Goal: Task Accomplishment & Management: Use online tool/utility

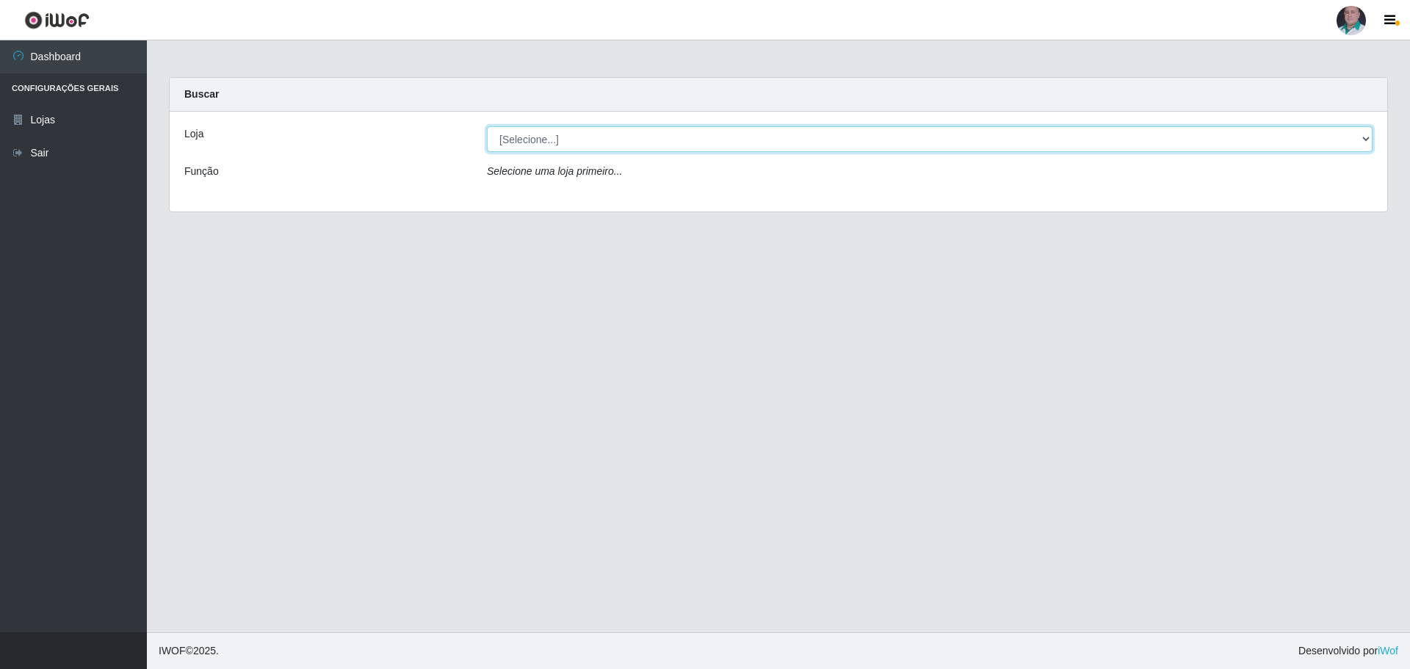
click at [546, 133] on select "[Selecione...] Mar Vermelho - Loja 05" at bounding box center [930, 139] width 886 height 26
select select "252"
click at [487, 126] on select "[Selecione...] Mar Vermelho - Loja 05" at bounding box center [930, 139] width 886 height 26
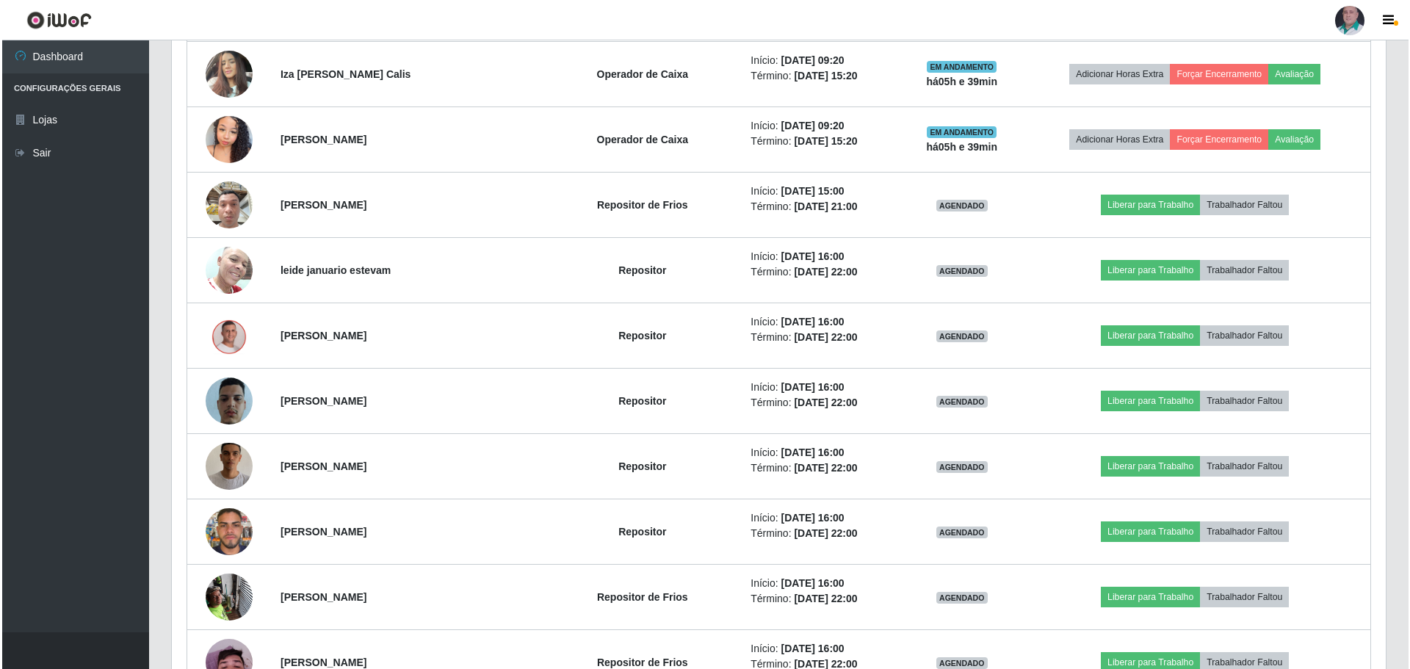
scroll to position [735, 0]
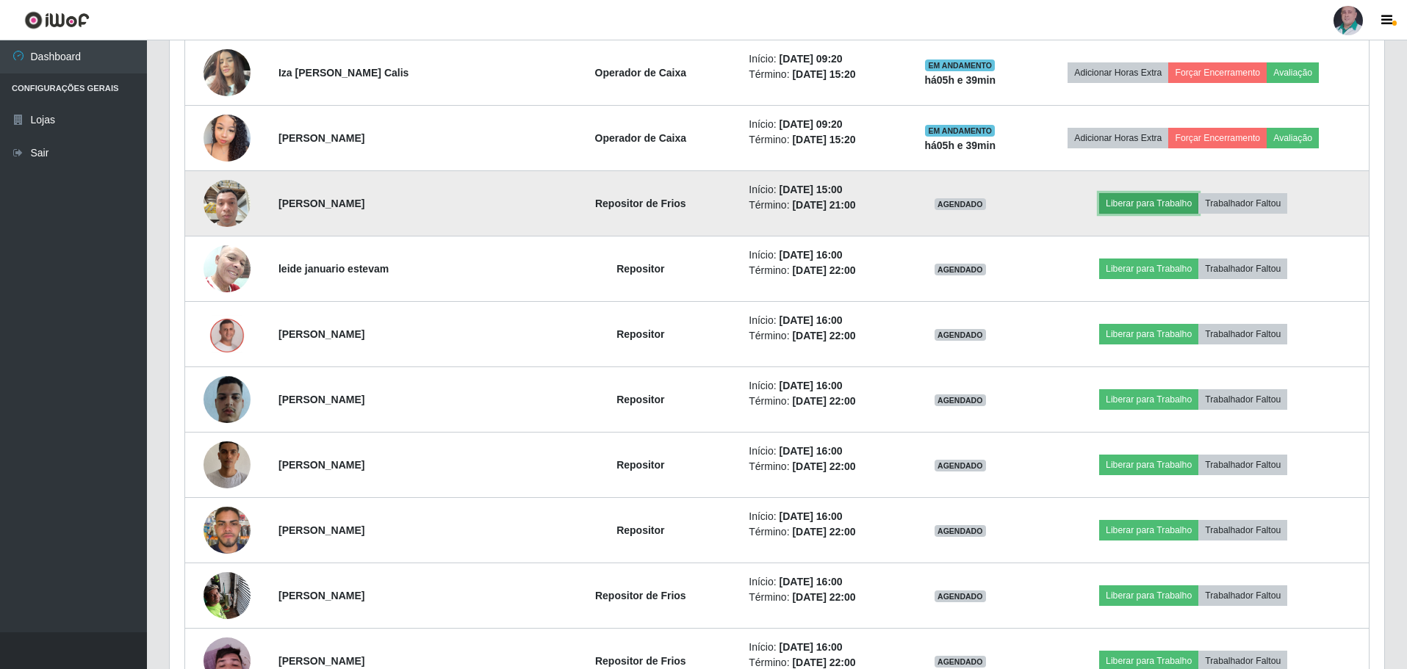
click at [1155, 202] on button "Liberar para Trabalho" at bounding box center [1148, 203] width 99 height 21
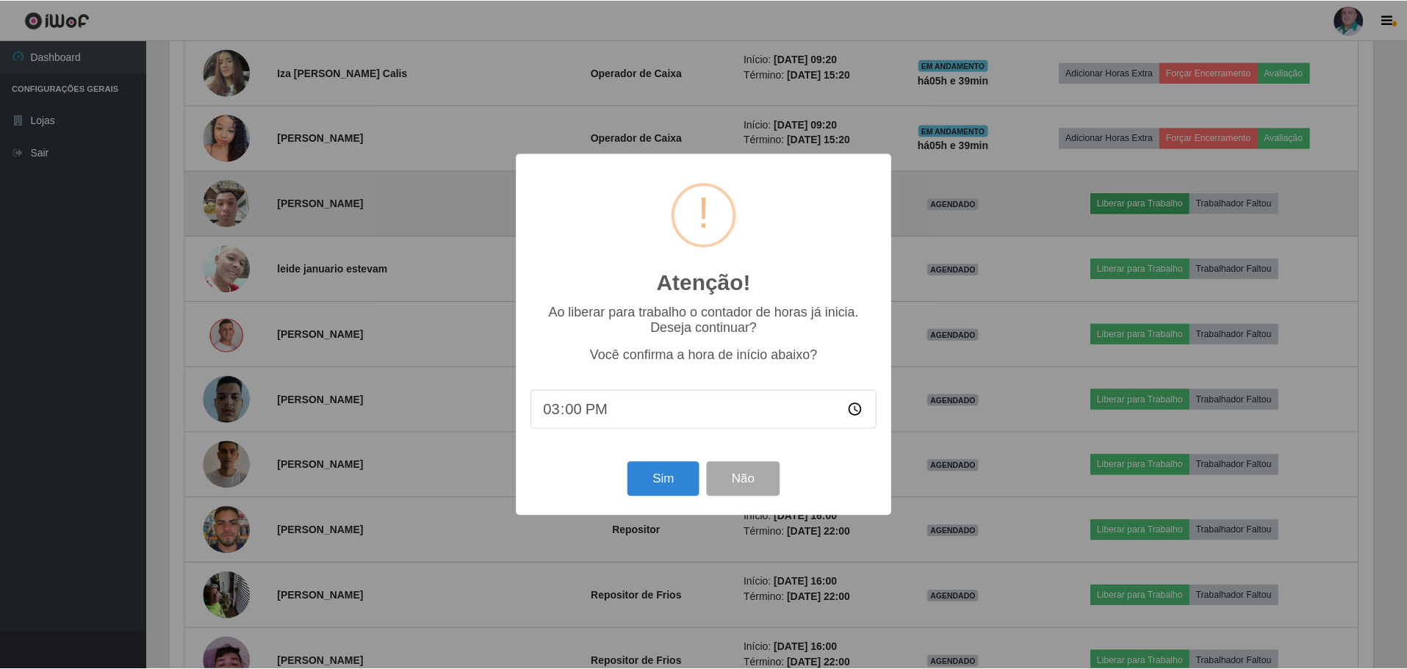
scroll to position [305, 1207]
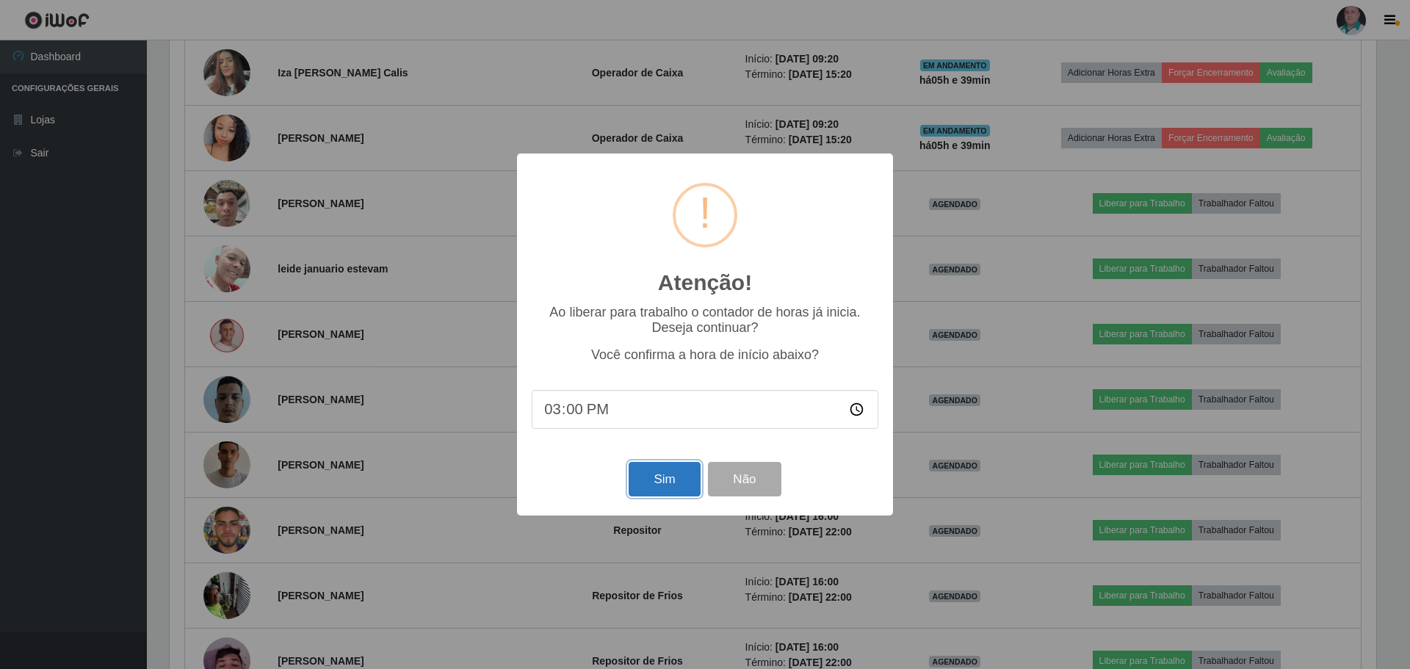
click at [640, 484] on button "Sim" at bounding box center [664, 479] width 71 height 35
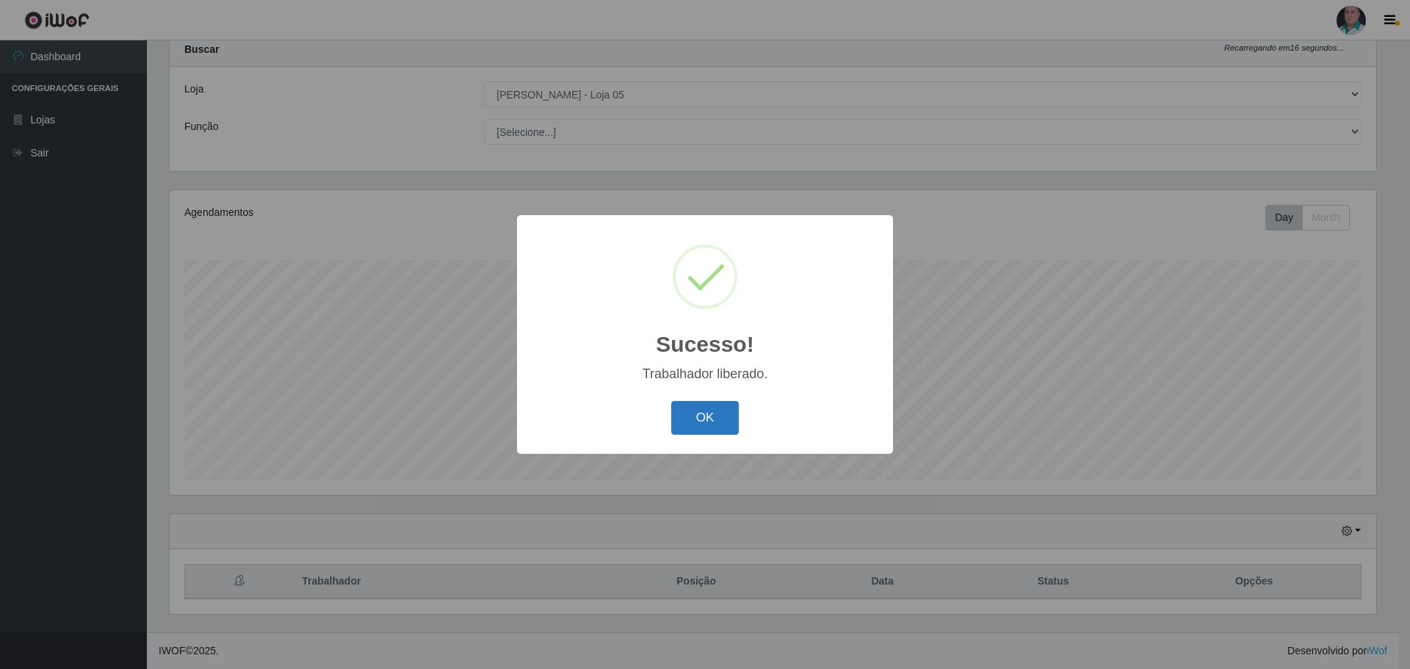
click at [704, 423] on button "OK" at bounding box center [705, 418] width 68 height 35
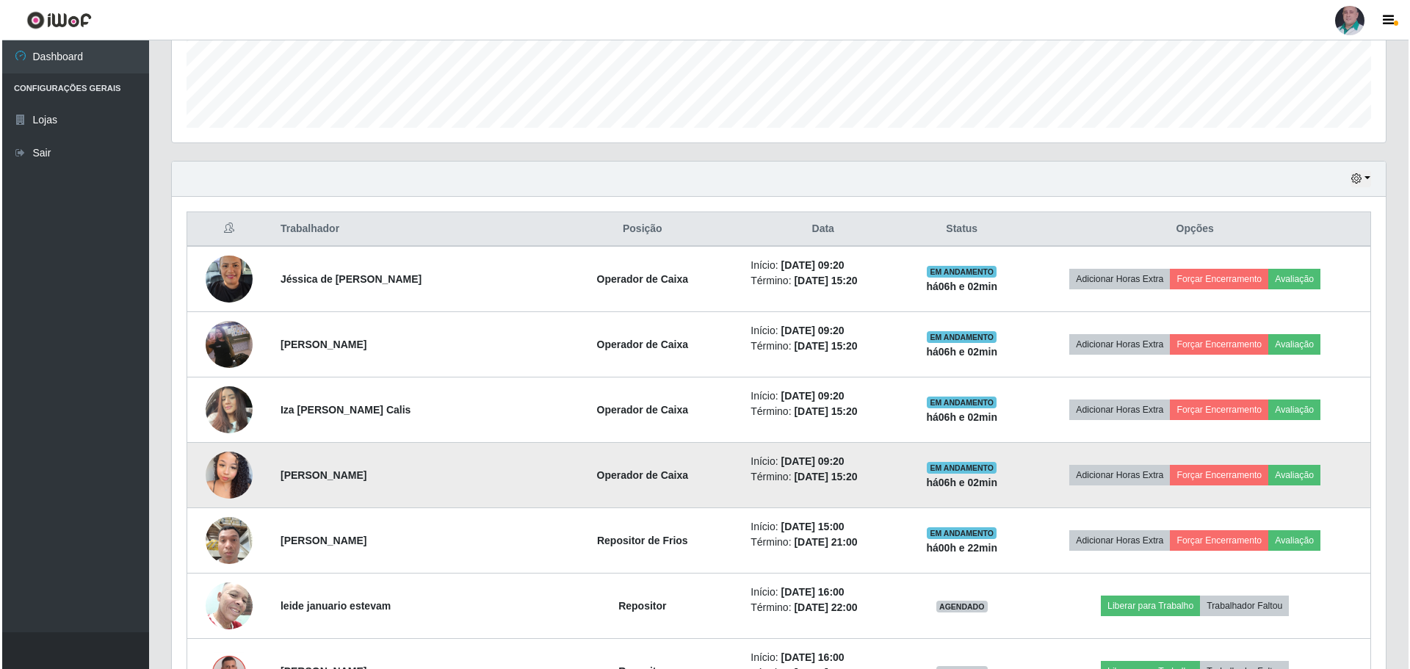
scroll to position [339, 0]
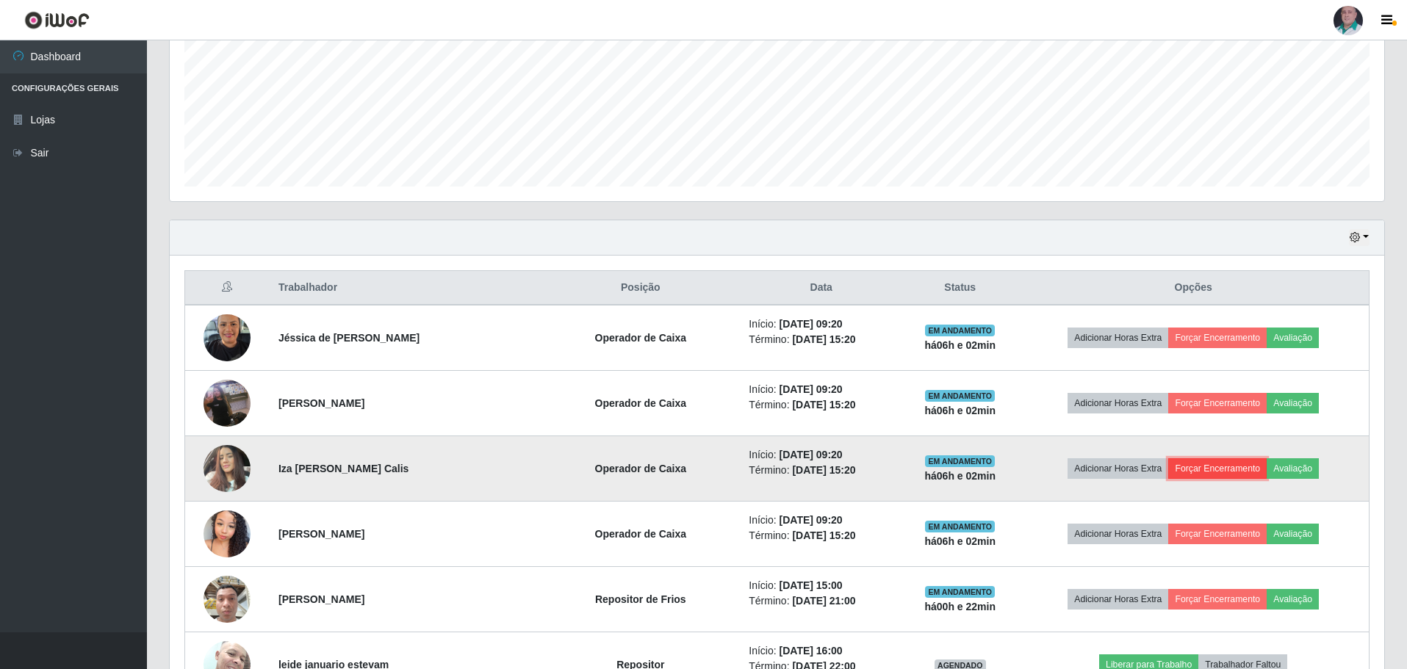
click at [1198, 469] on button "Forçar Encerramento" at bounding box center [1217, 468] width 98 height 21
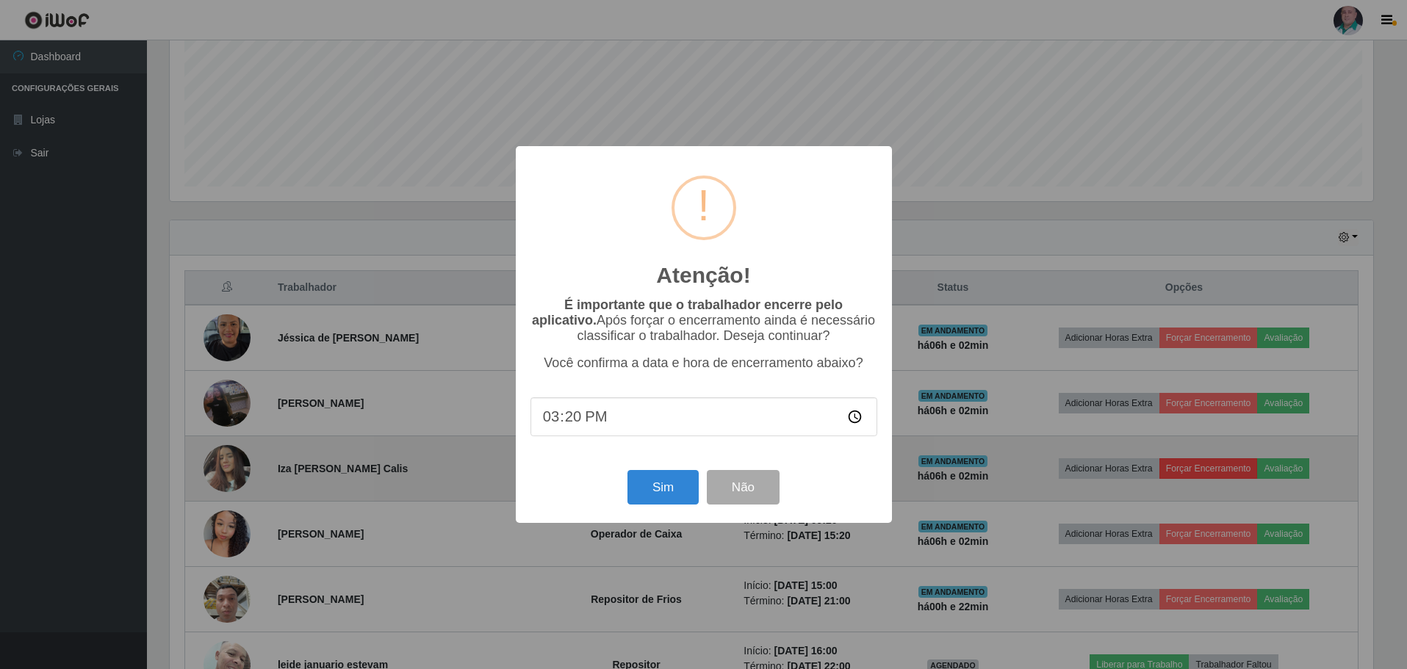
scroll to position [305, 1207]
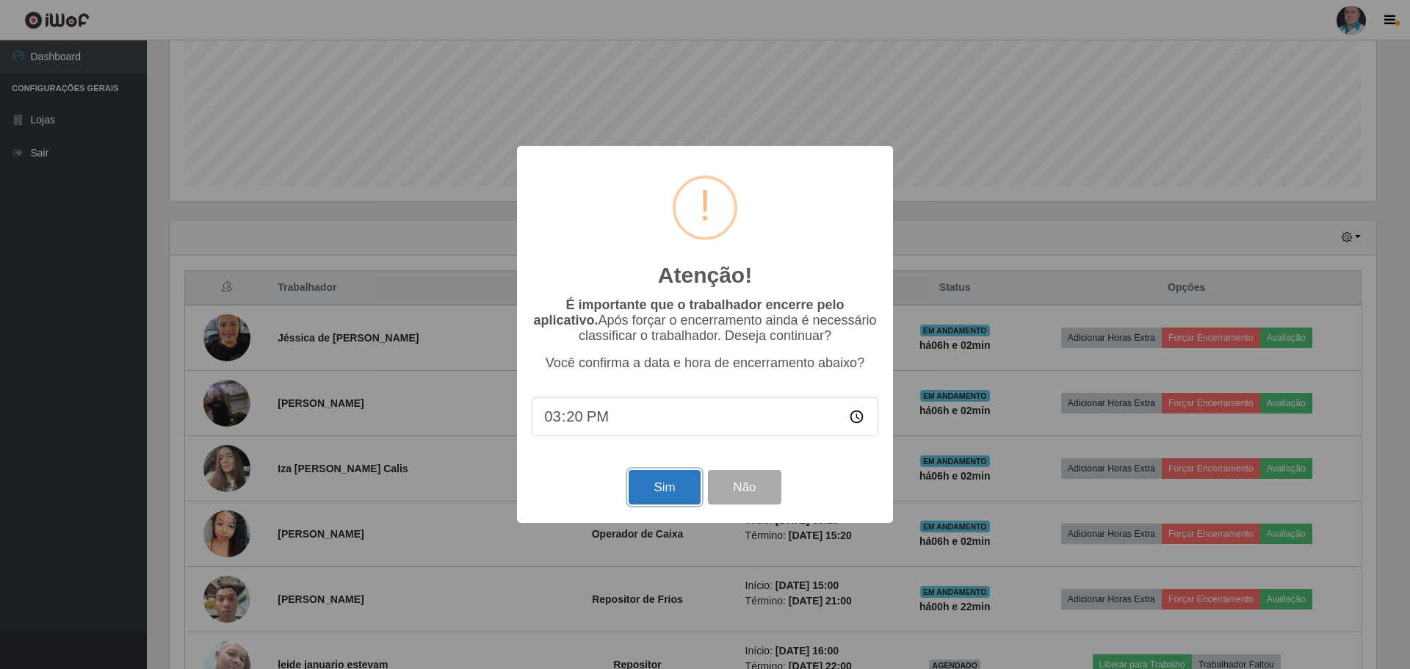
click at [681, 494] on button "Sim" at bounding box center [664, 487] width 71 height 35
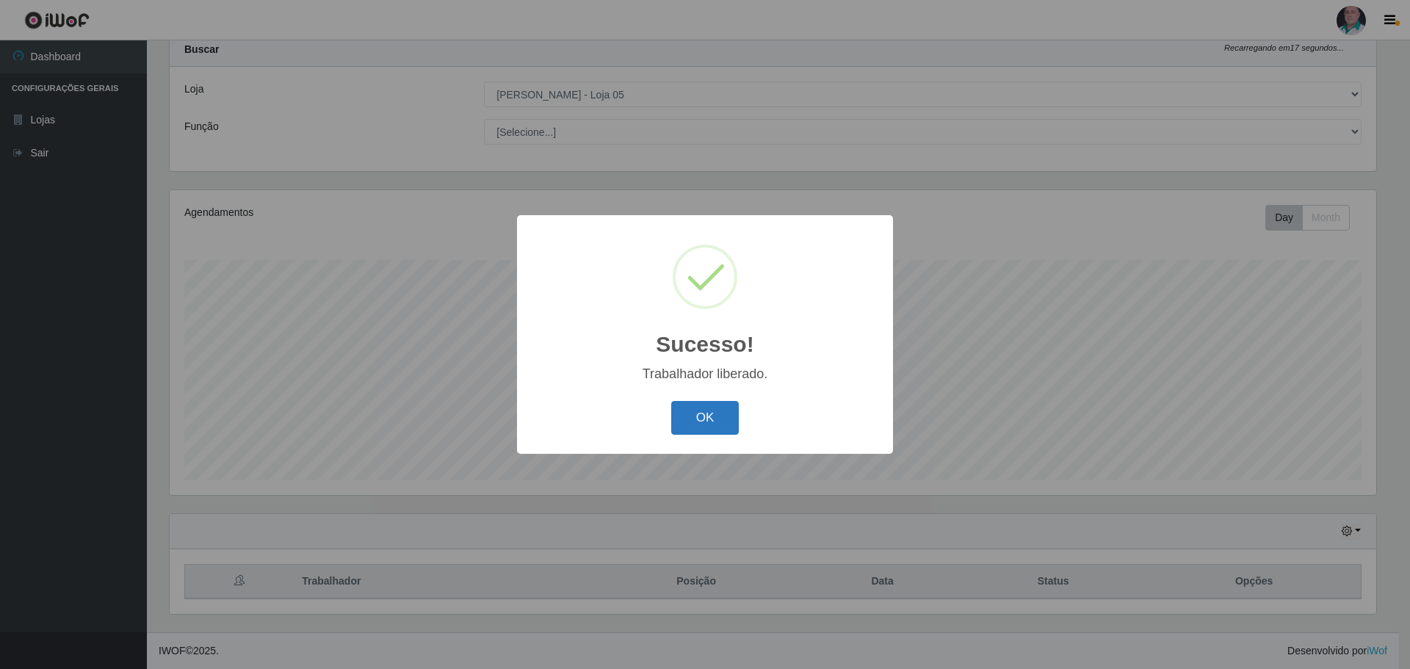
click at [729, 415] on button "OK" at bounding box center [705, 418] width 68 height 35
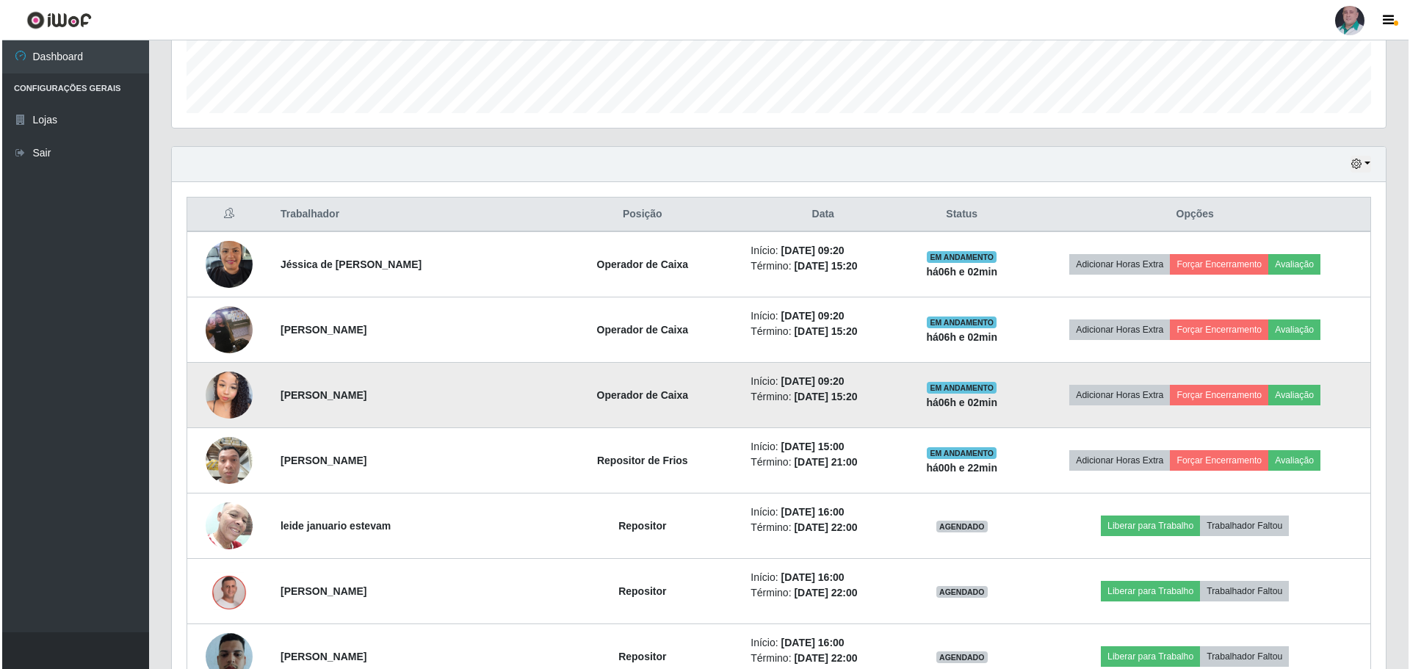
scroll to position [486, 0]
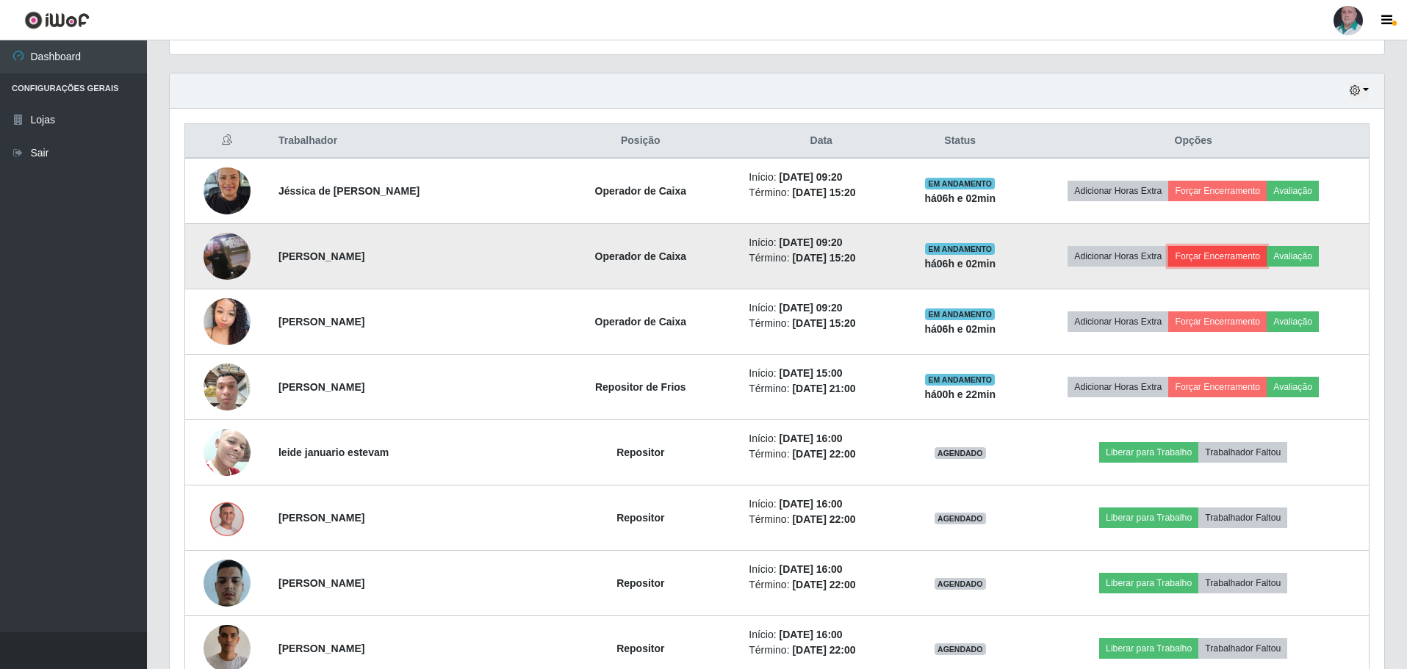
click at [1218, 256] on button "Forçar Encerramento" at bounding box center [1217, 256] width 98 height 21
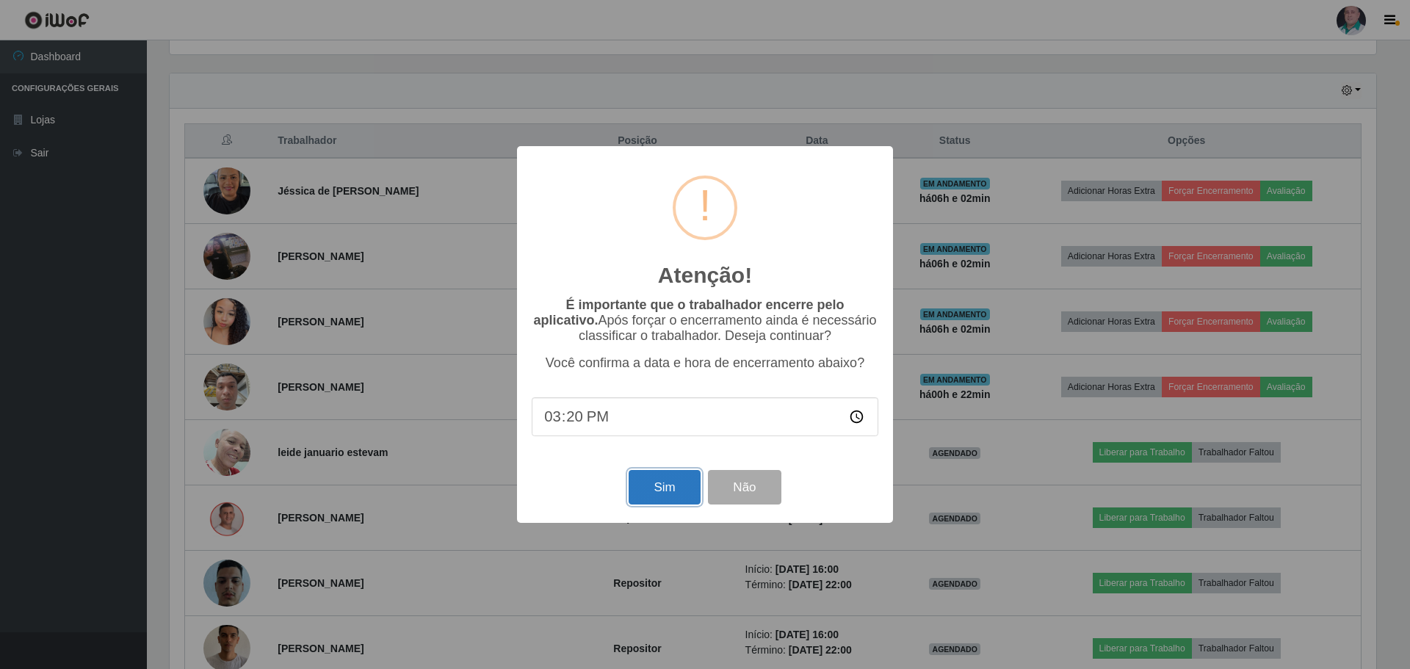
click at [660, 485] on button "Sim" at bounding box center [664, 487] width 71 height 35
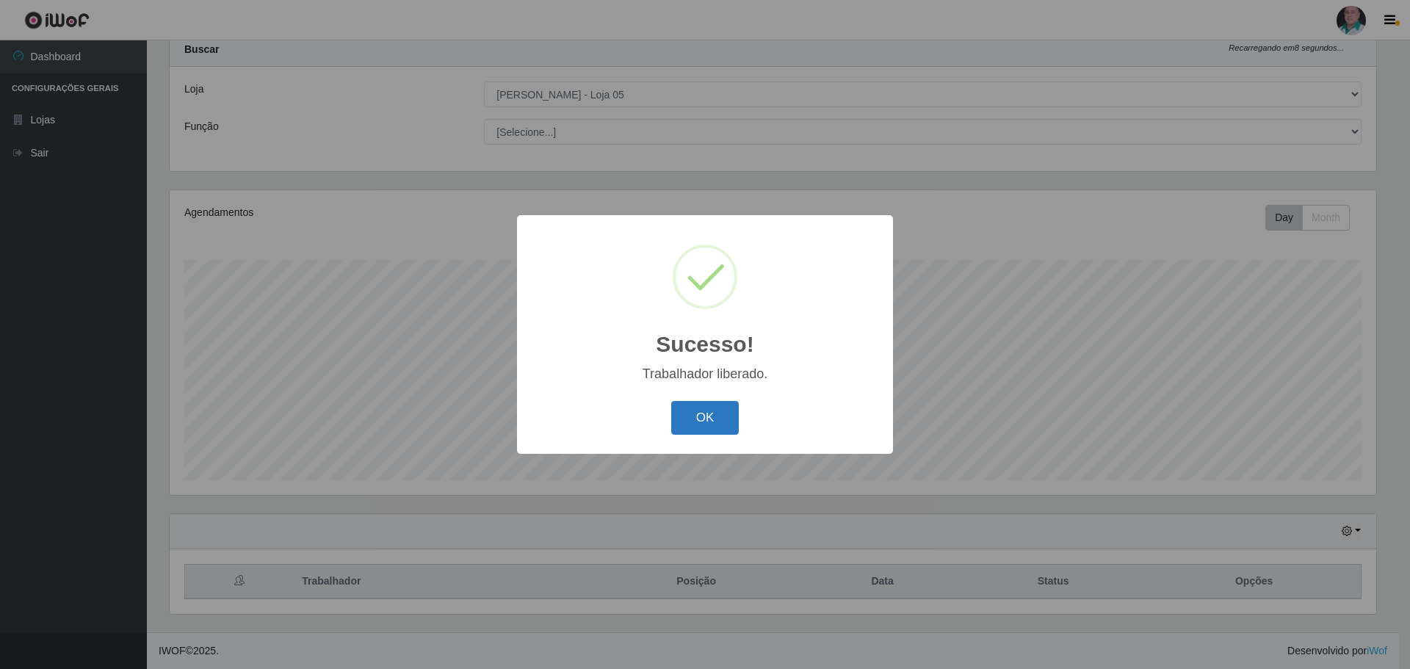
click at [689, 417] on button "OK" at bounding box center [705, 418] width 68 height 35
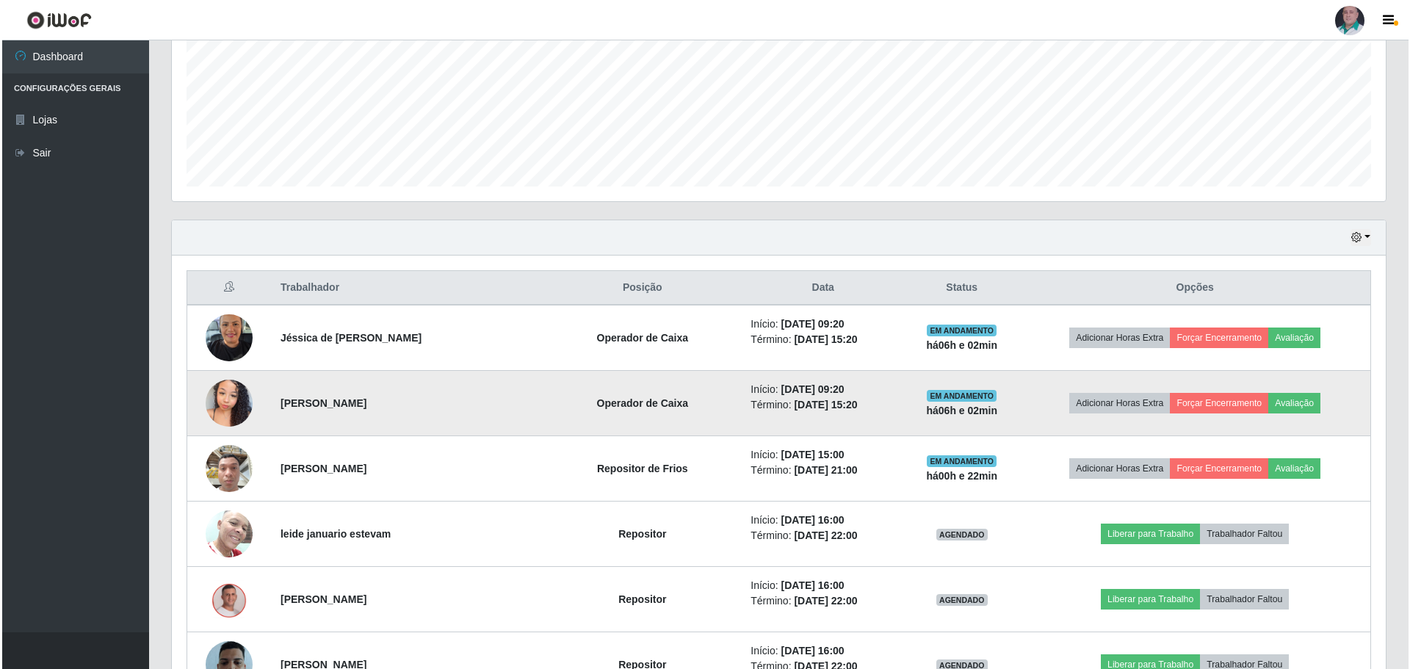
scroll to position [412, 0]
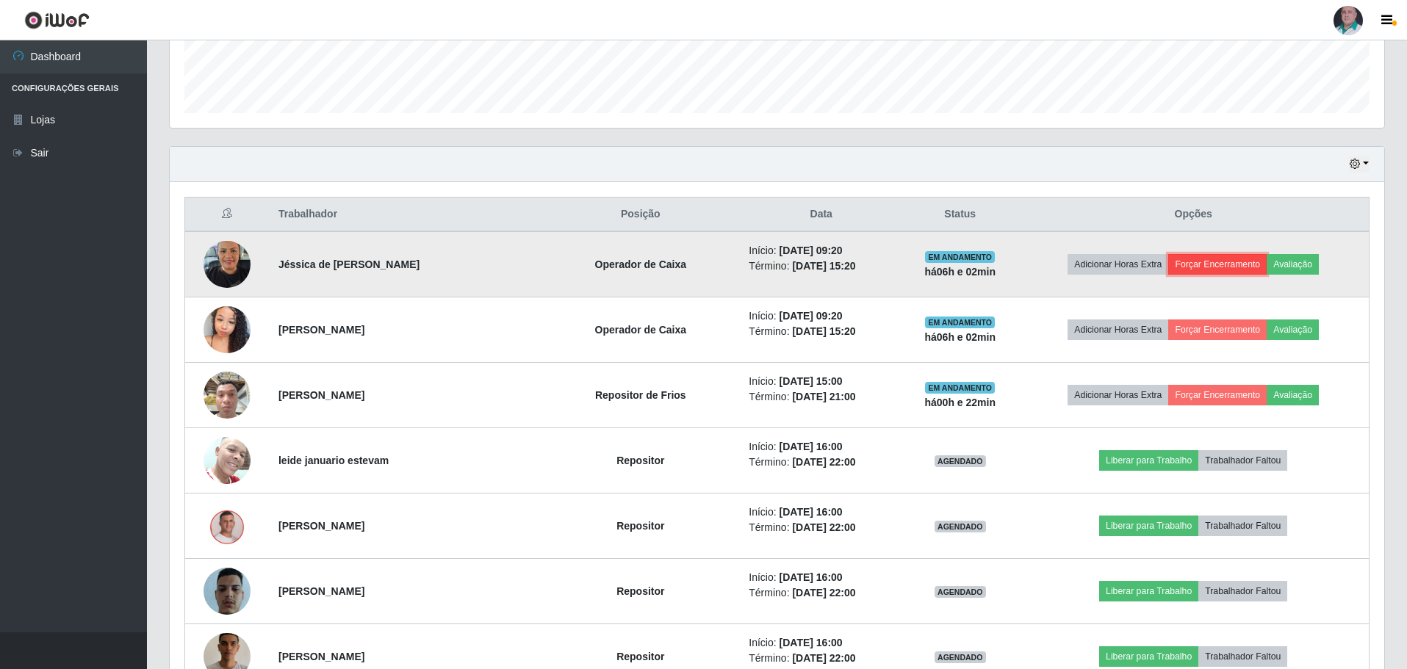
click at [1230, 261] on button "Forçar Encerramento" at bounding box center [1217, 264] width 98 height 21
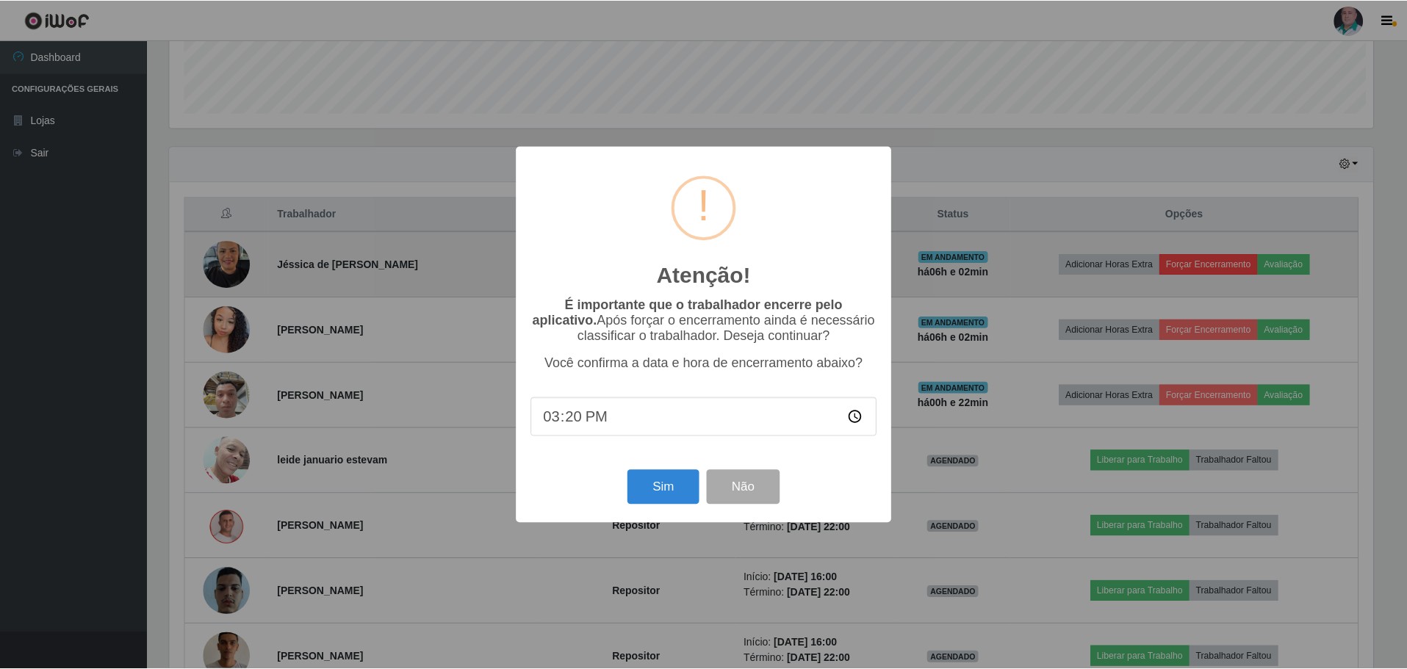
scroll to position [305, 1207]
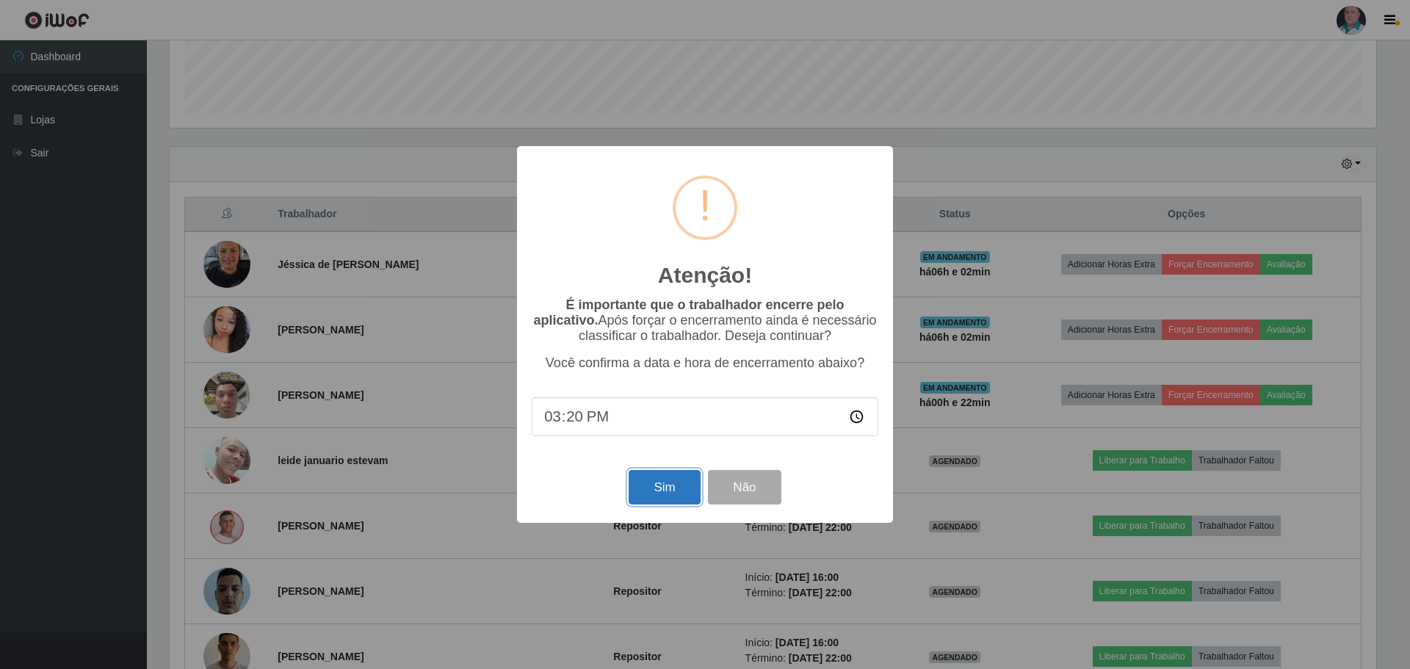
click at [646, 481] on button "Sim" at bounding box center [664, 487] width 71 height 35
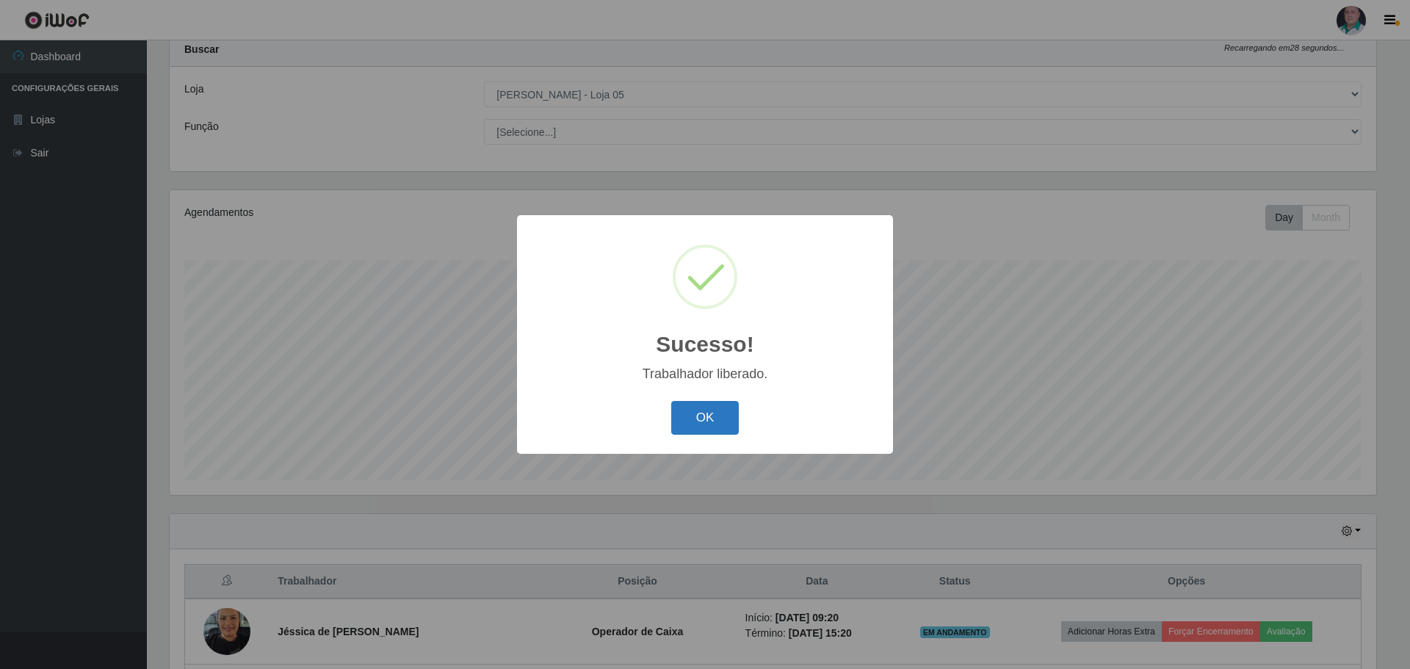
click at [690, 403] on button "OK" at bounding box center [705, 418] width 68 height 35
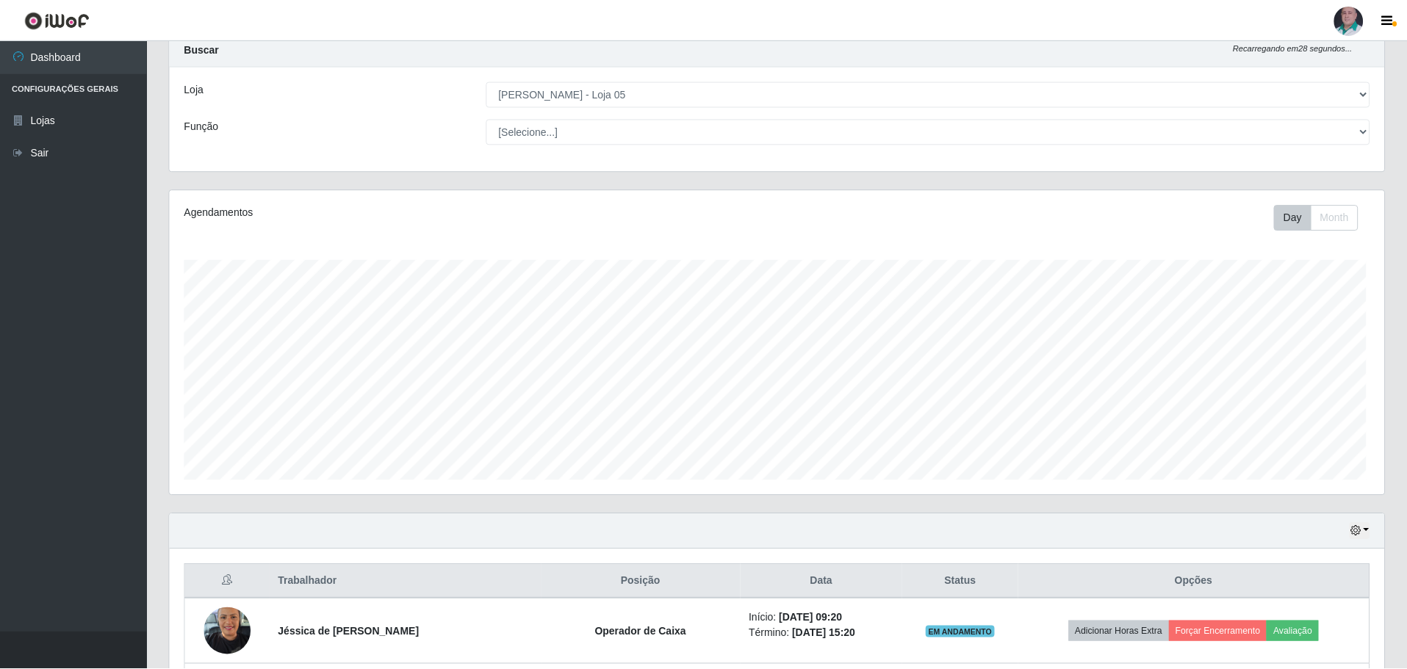
scroll to position [0, 0]
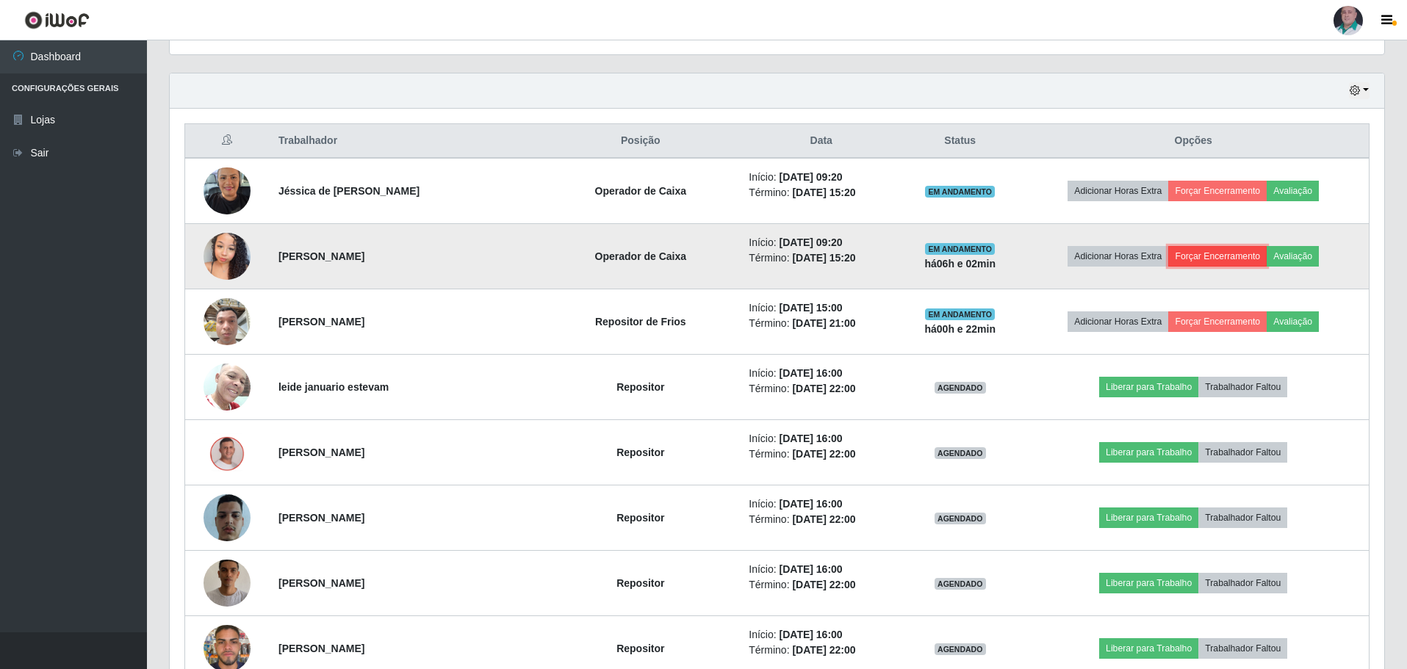
click at [1219, 253] on button "Forçar Encerramento" at bounding box center [1217, 256] width 98 height 21
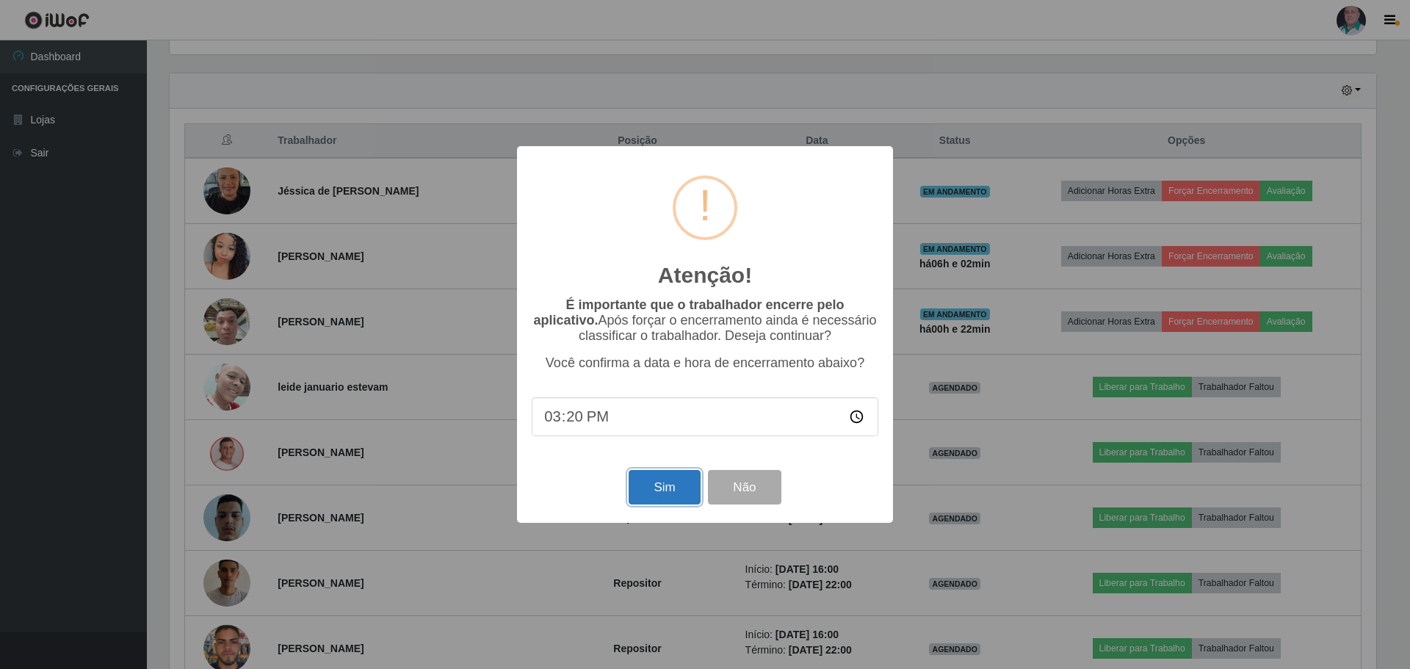
click at [644, 489] on button "Sim" at bounding box center [664, 487] width 71 height 35
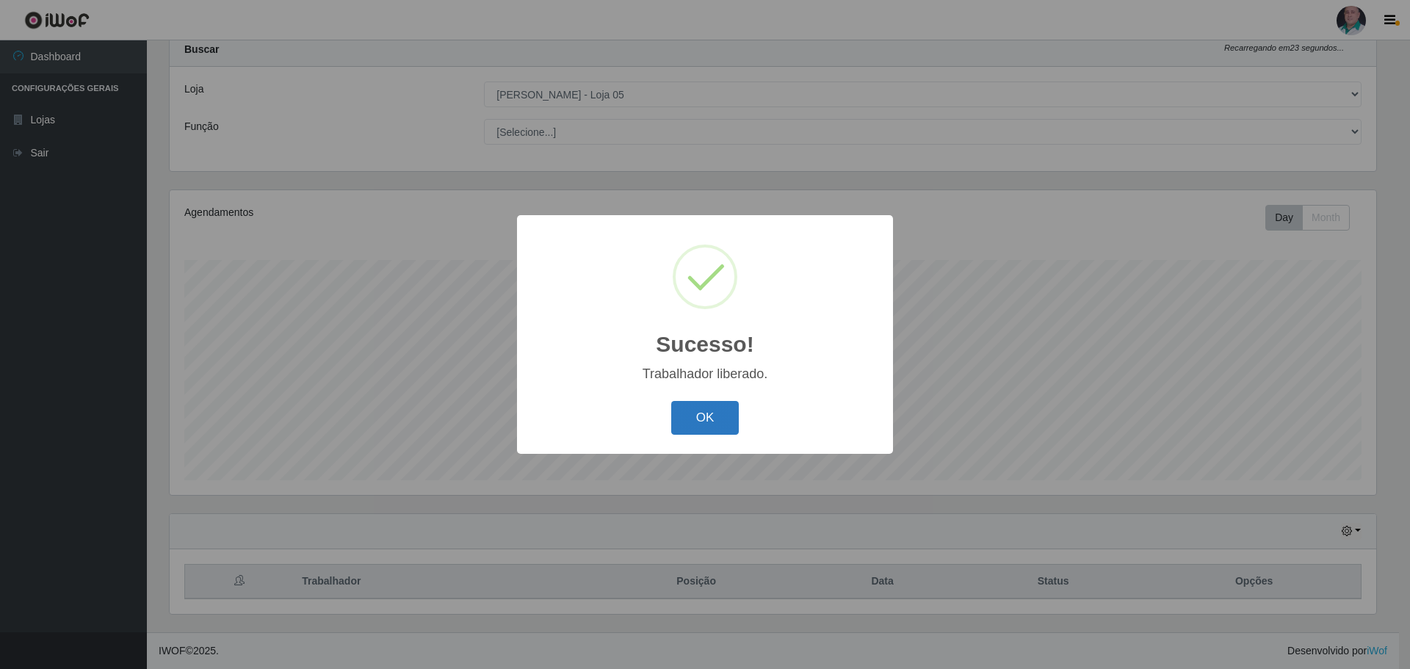
click at [698, 425] on button "OK" at bounding box center [705, 418] width 68 height 35
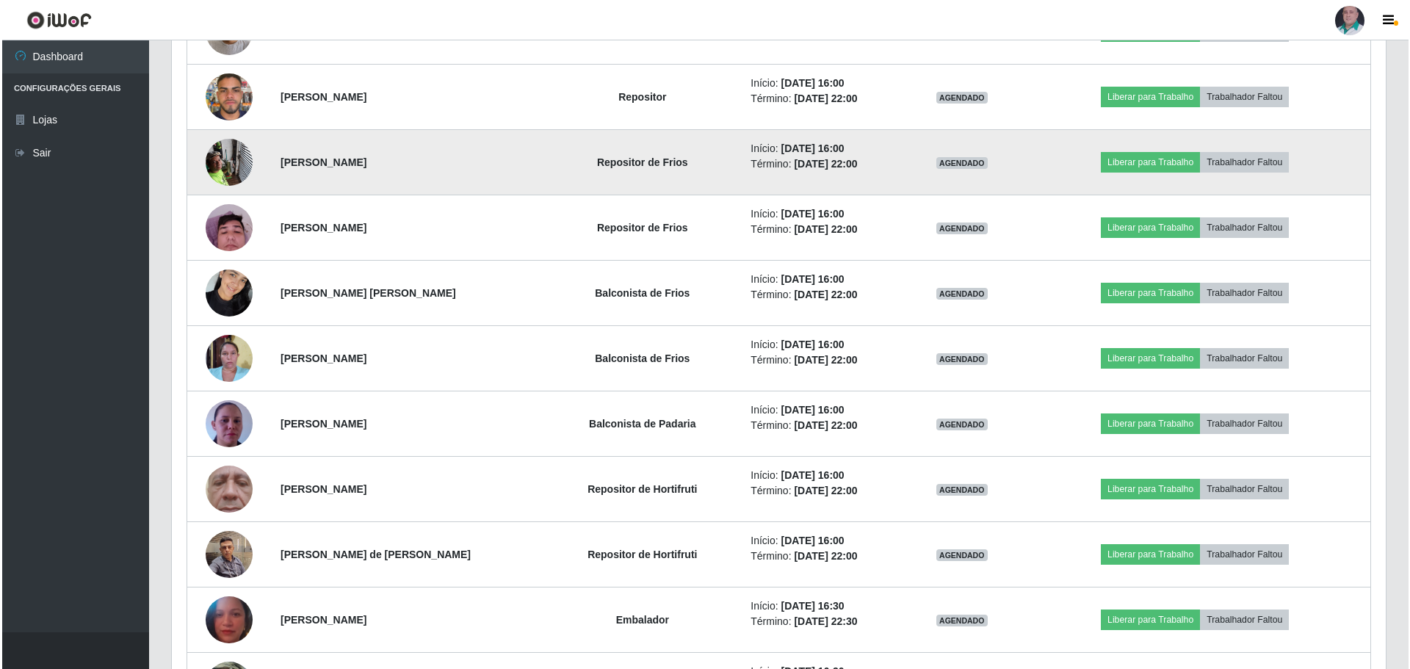
scroll to position [955, 0]
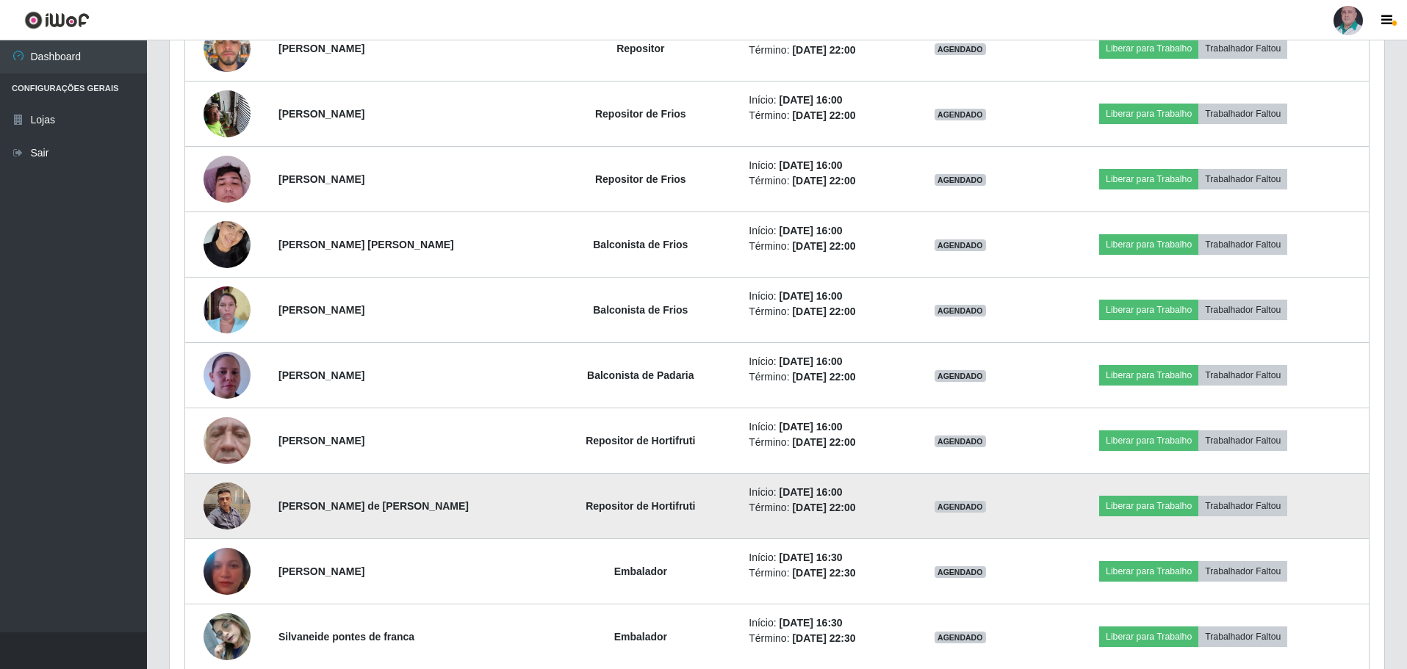
click at [215, 512] on img at bounding box center [226, 505] width 47 height 62
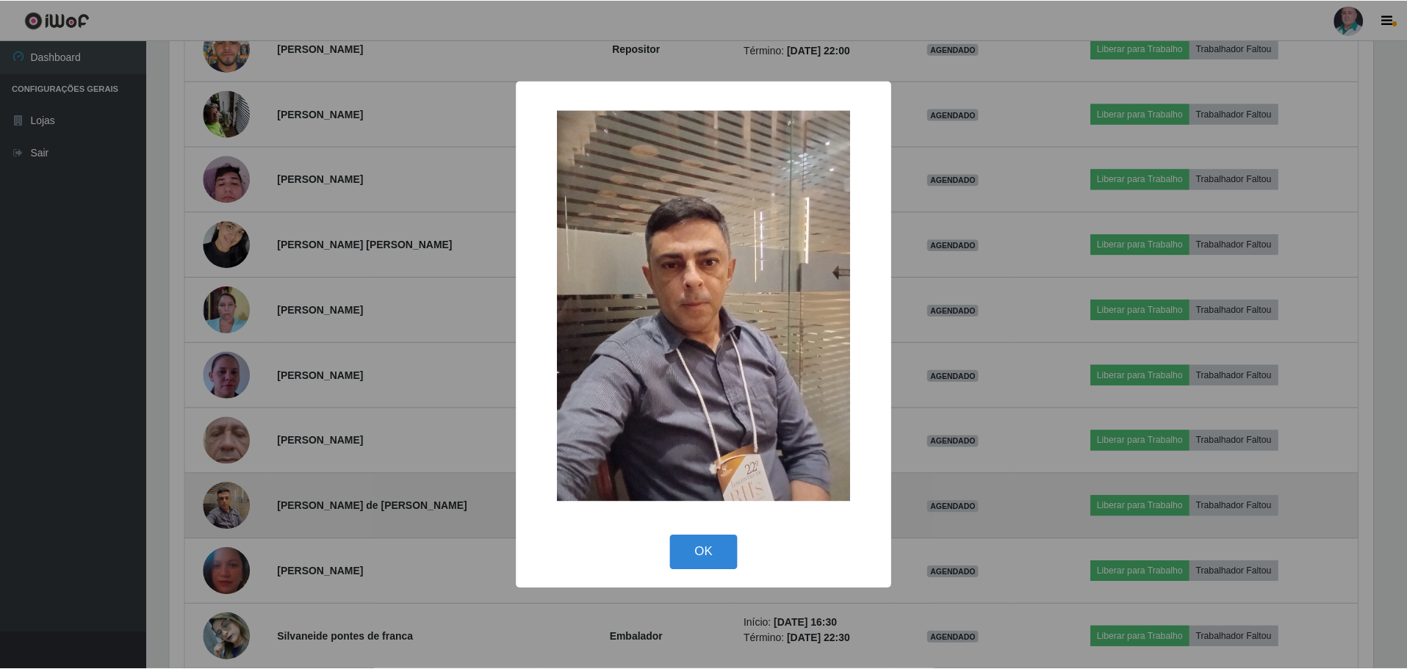
scroll to position [305, 1207]
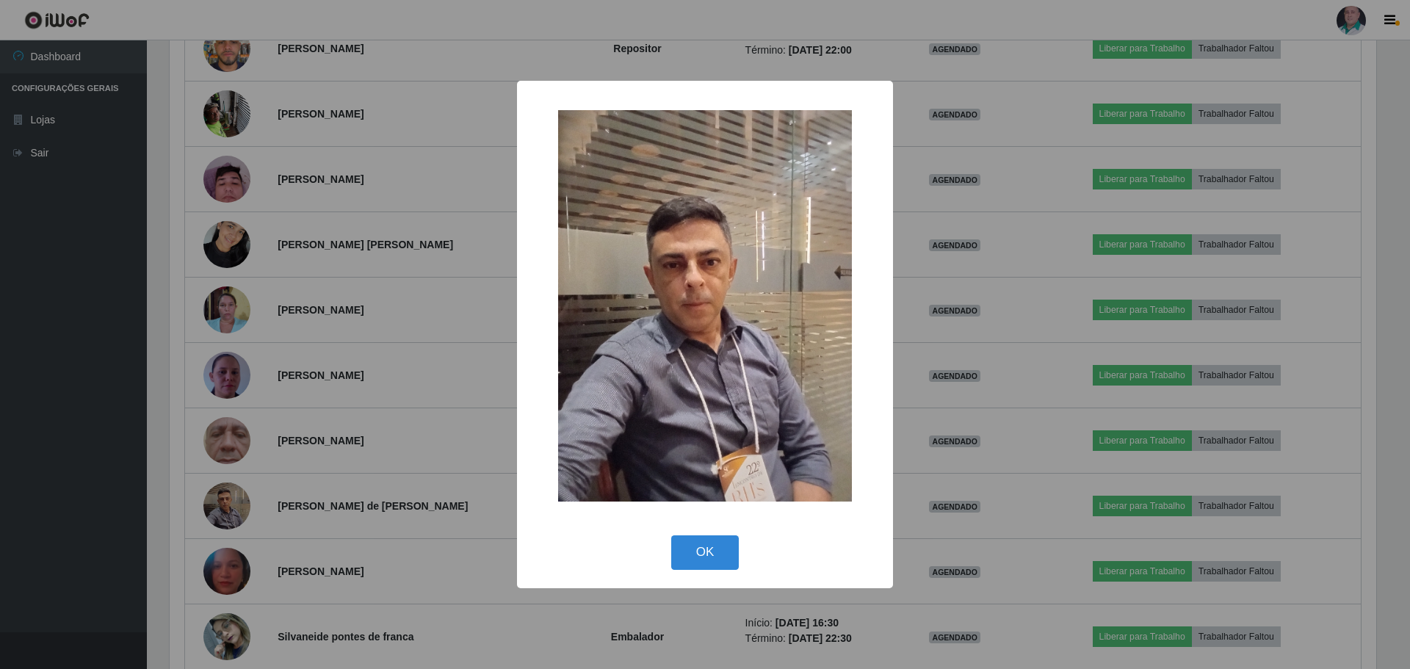
click at [372, 415] on div "× OK Cancel" at bounding box center [705, 334] width 1410 height 669
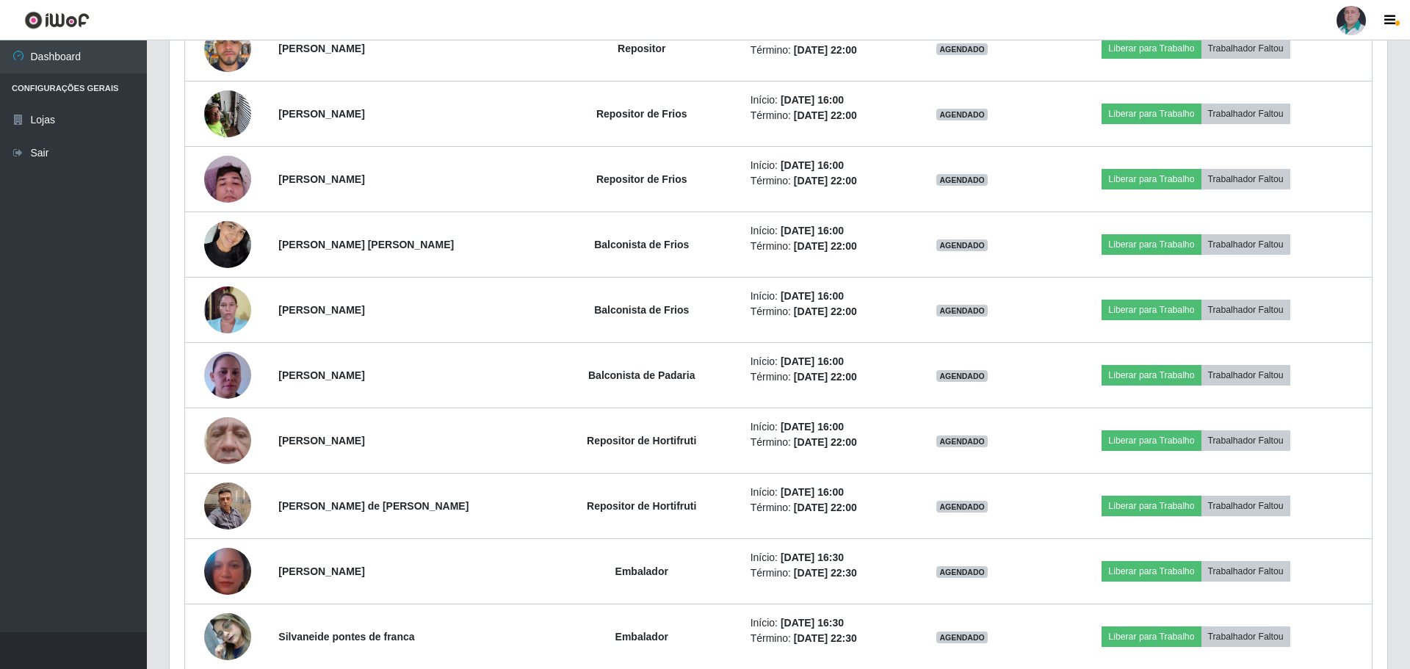
scroll to position [305, 1214]
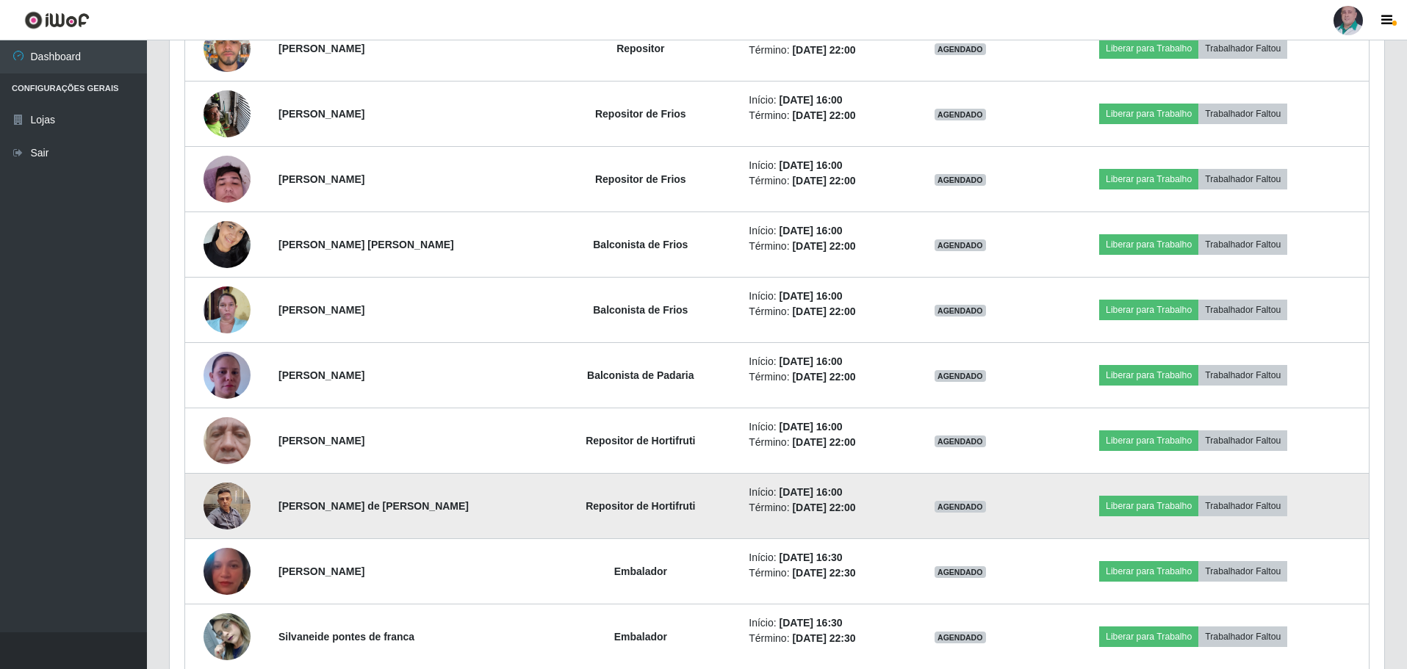
click at [239, 504] on img at bounding box center [226, 505] width 47 height 62
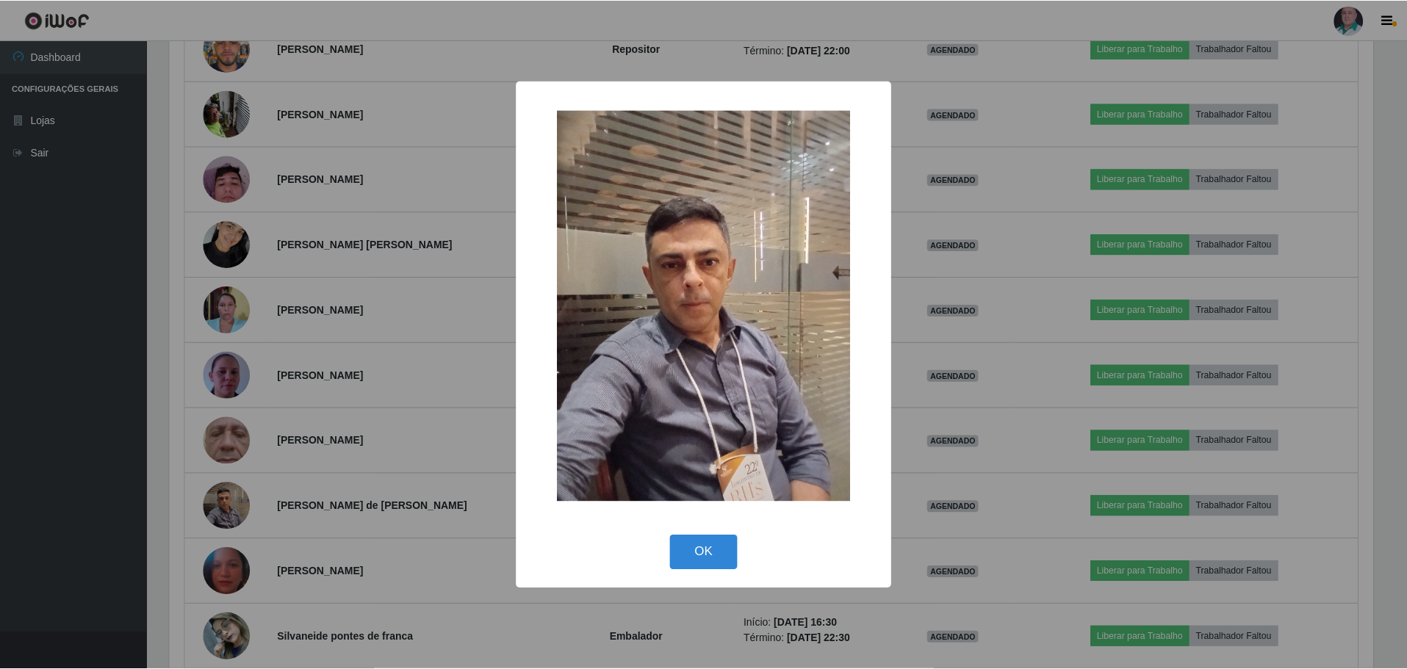
scroll to position [305, 1207]
click at [424, 488] on div "× OK Cancel" at bounding box center [705, 334] width 1410 height 669
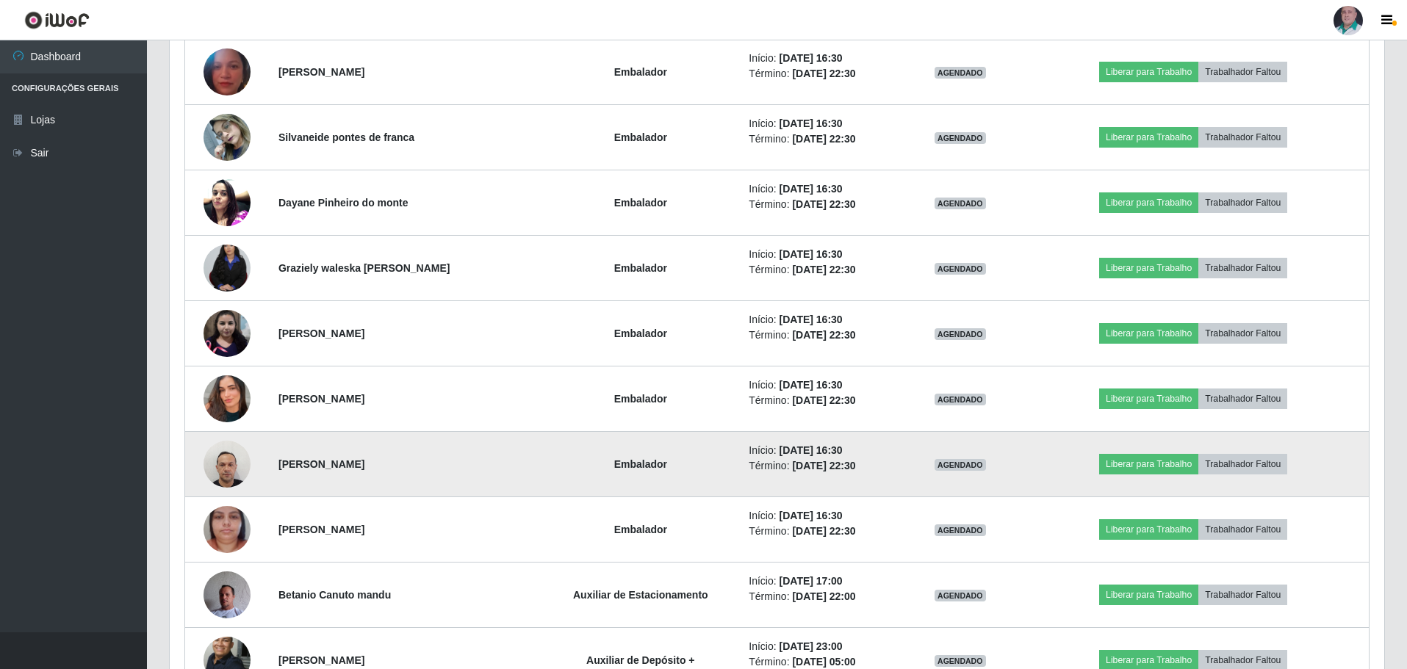
scroll to position [1249, 0]
